Goal: Task Accomplishment & Management: Manage account settings

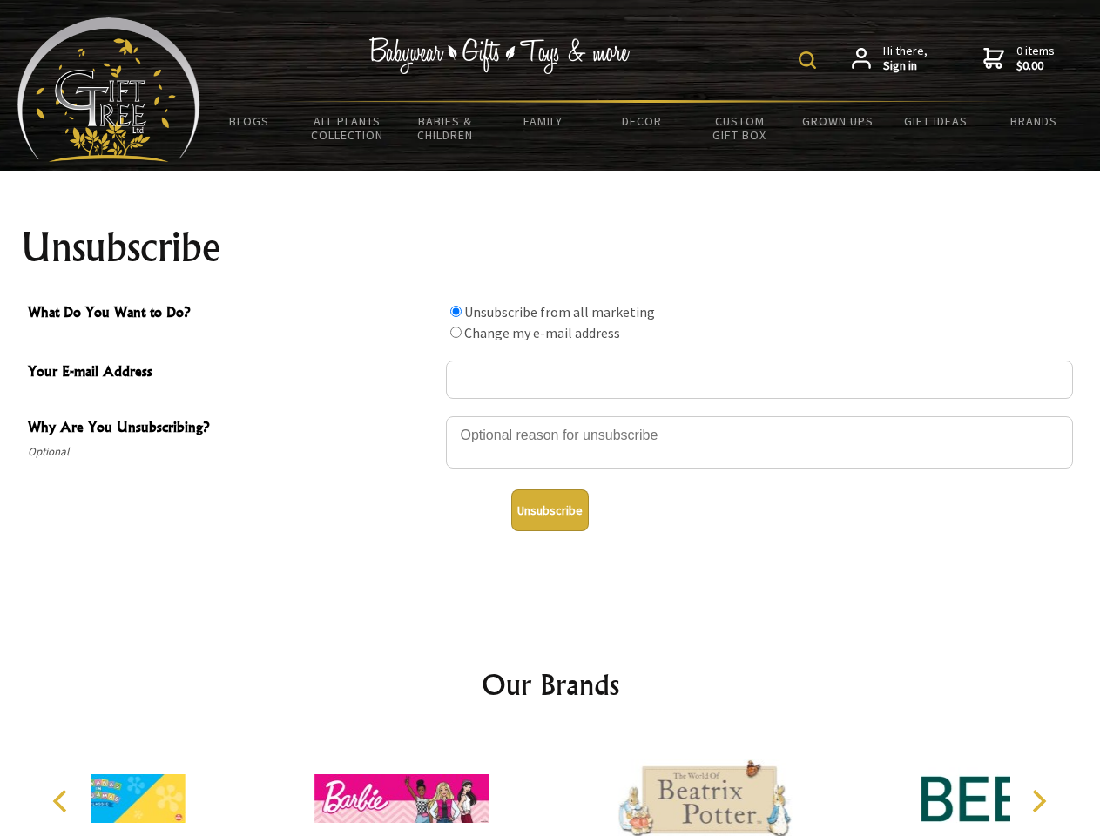
click at [810, 60] on img at bounding box center [807, 59] width 17 height 17
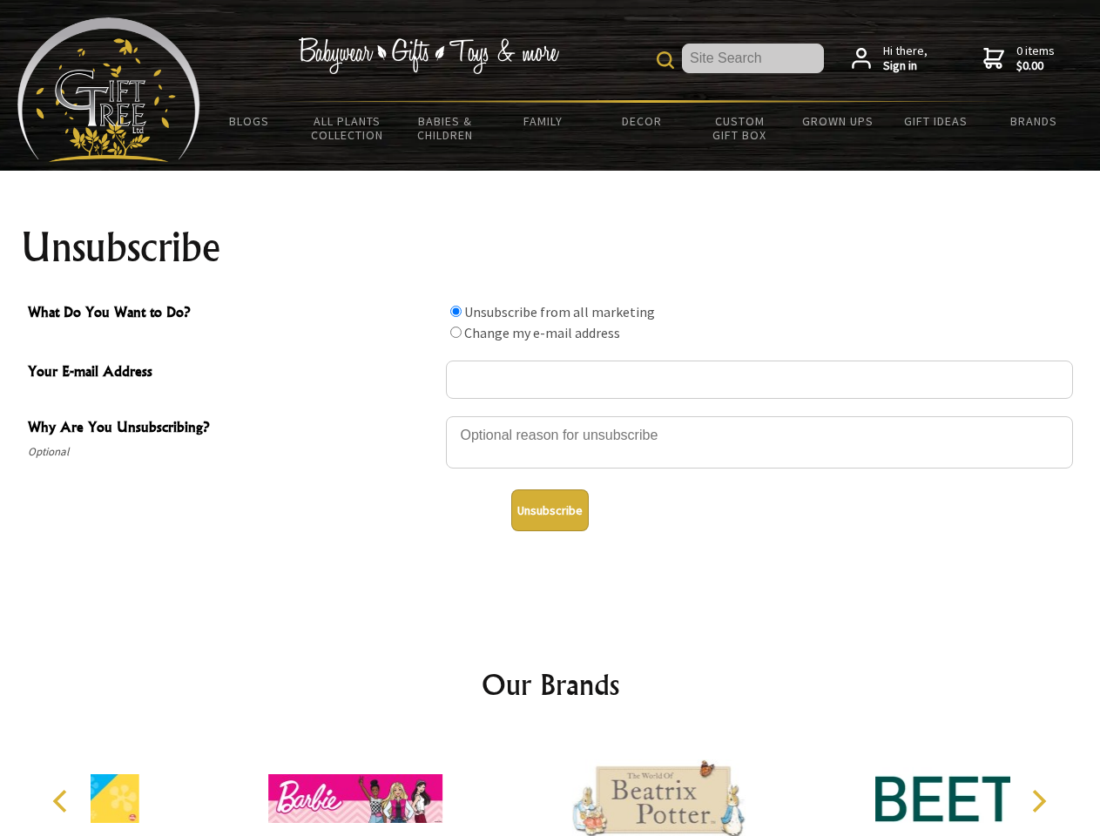
click at [550, 415] on div at bounding box center [759, 445] width 627 height 61
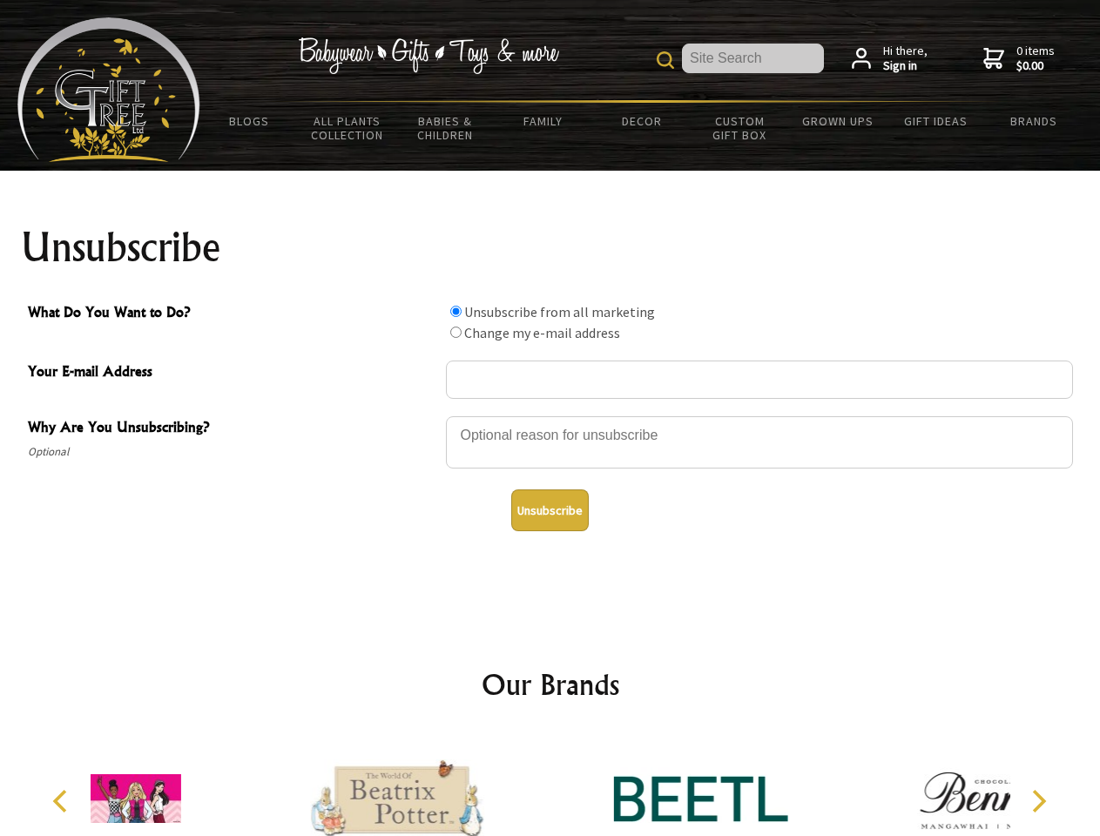
click at [455, 311] on input "What Do You Want to Do?" at bounding box center [455, 311] width 11 height 11
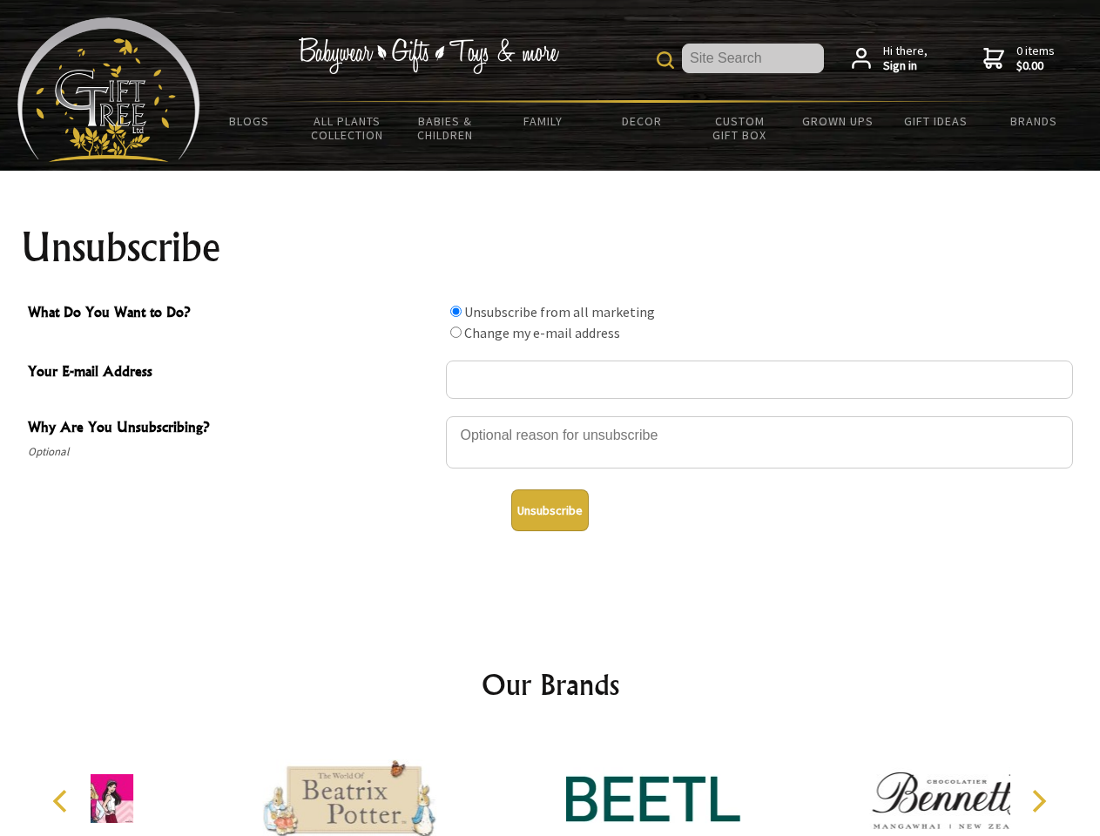
click at [455, 332] on input "What Do You Want to Do?" at bounding box center [455, 332] width 11 height 11
radio input "true"
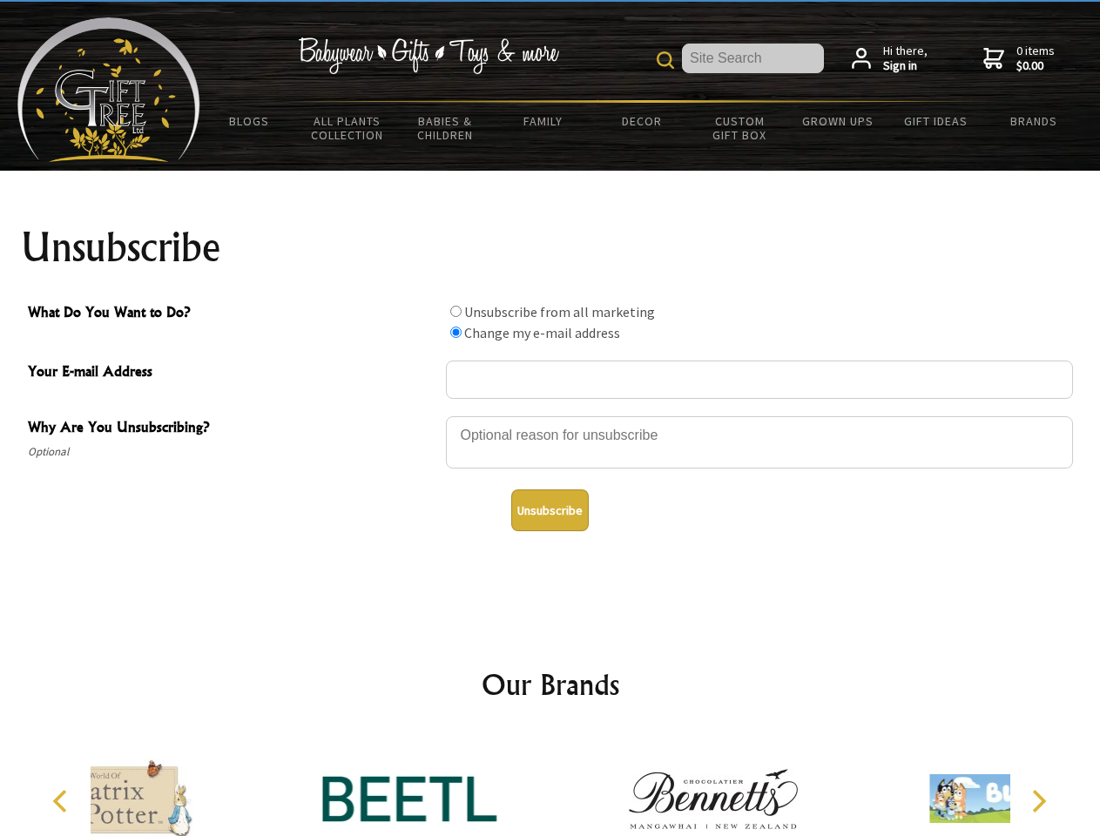
click at [549, 510] on button "Unsubscribe" at bounding box center [550, 510] width 78 height 42
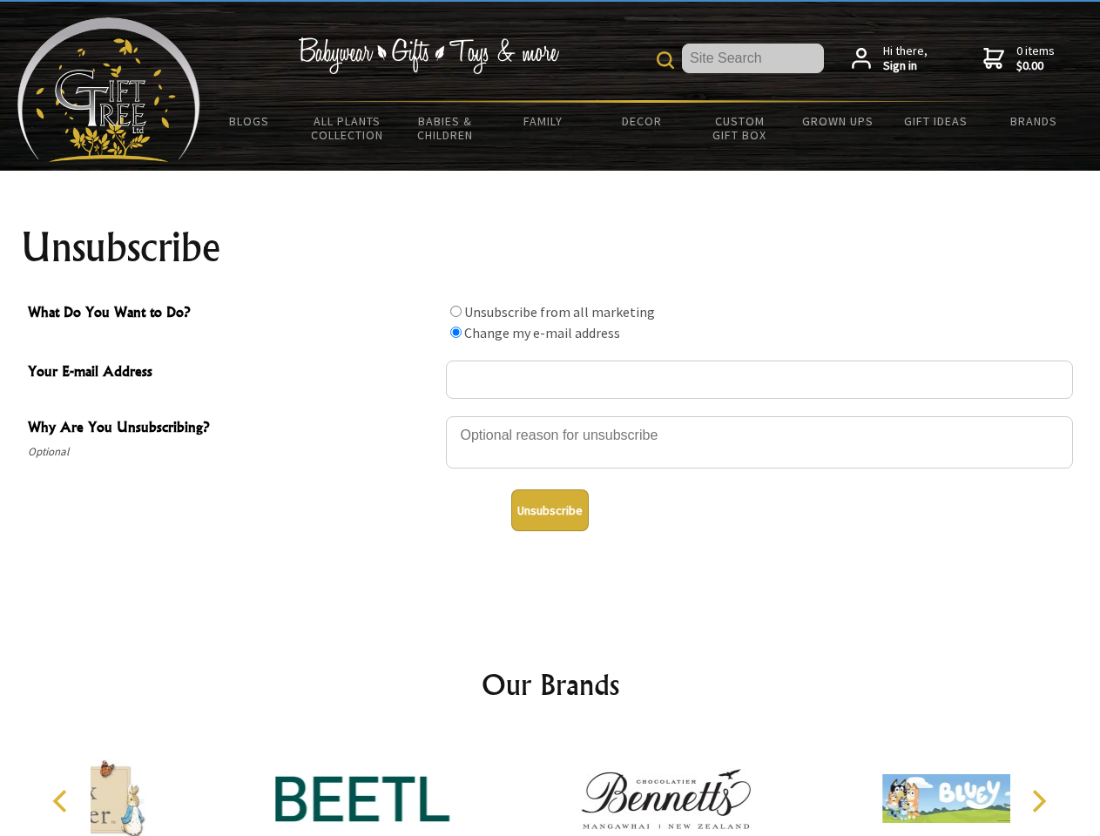
click at [550, 785] on div at bounding box center [665, 801] width 303 height 136
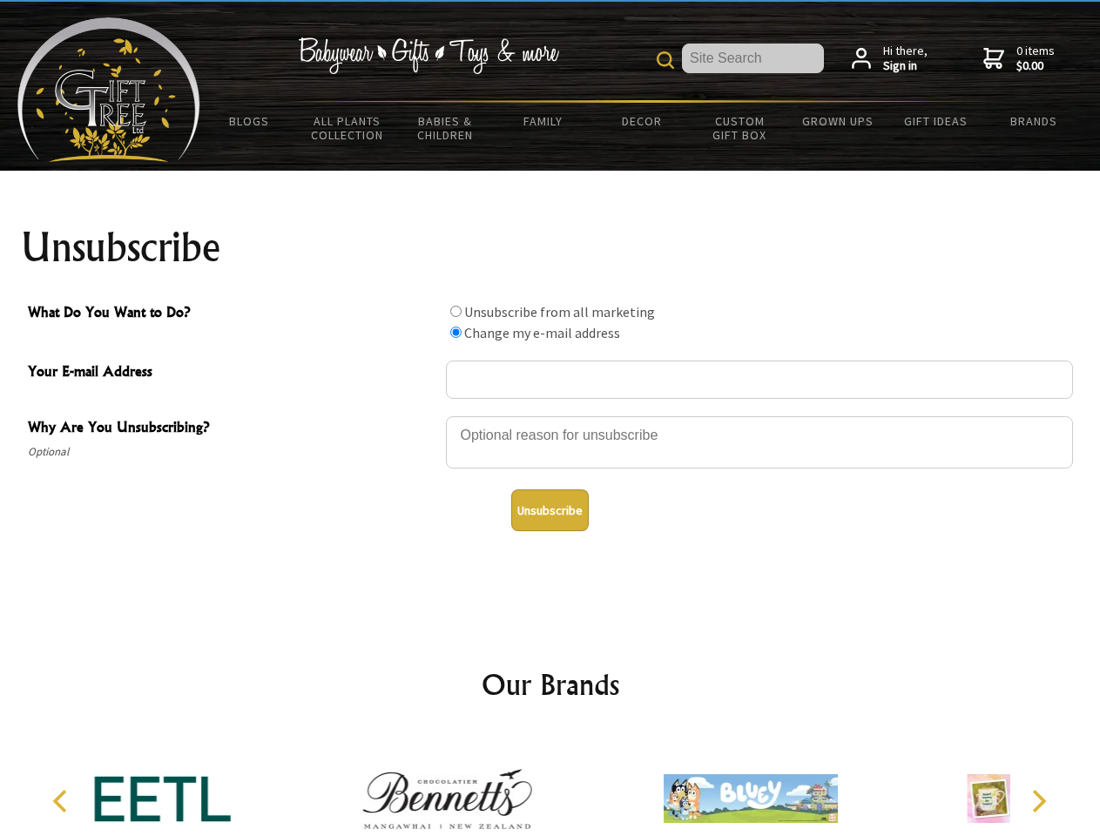
click at [63, 801] on icon "Previous" at bounding box center [62, 801] width 23 height 23
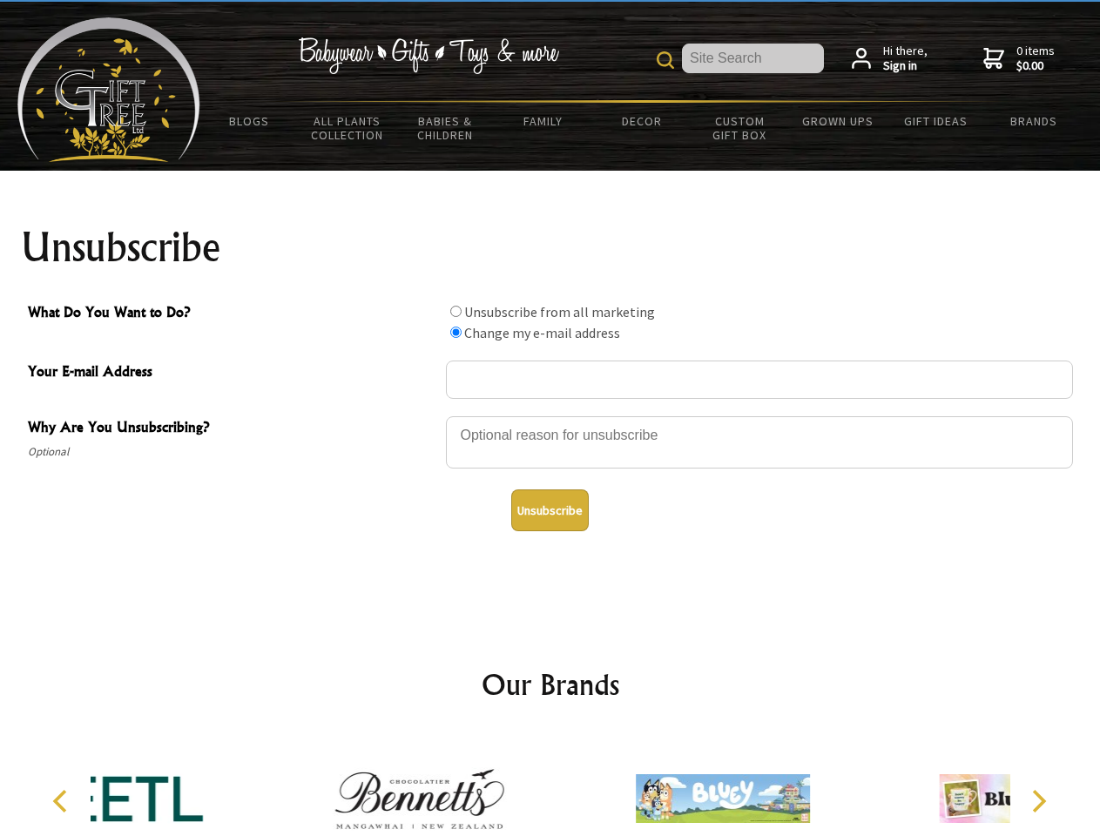
click at [1038, 801] on icon "Next" at bounding box center [1037, 801] width 23 height 23
